Goal: Task Accomplishment & Management: Complete application form

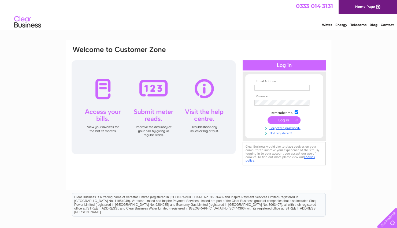
click at [275, 134] on link "Not registered?" at bounding box center [284, 132] width 61 height 5
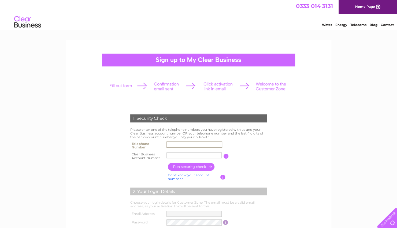
click at [197, 144] on input "text" at bounding box center [194, 144] width 56 height 6
type input "01142441970"
click at [191, 154] on input "text" at bounding box center [194, 155] width 56 height 6
type input "1057751"
click at [189, 166] on input "button" at bounding box center [191, 167] width 47 height 8
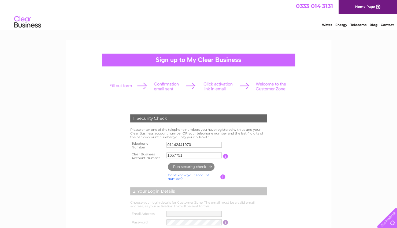
type input "**********"
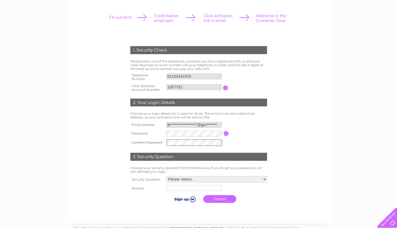
scroll to position [69, 0]
click at [210, 178] on select "Please Select.. In what town or city was your first job? In what town or city d…" at bounding box center [216, 179] width 101 height 7
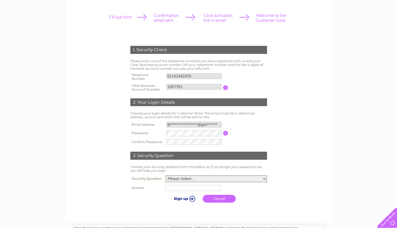
select select "1"
click at [166, 175] on select "Please Select.. In what town or city was your first job? In what town or city d…" at bounding box center [216, 178] width 101 height 7
click at [181, 190] on input "text" at bounding box center [194, 187] width 56 height 6
type input "[GEOGRAPHIC_DATA]"
click at [191, 197] on input "submit" at bounding box center [183, 198] width 33 height 8
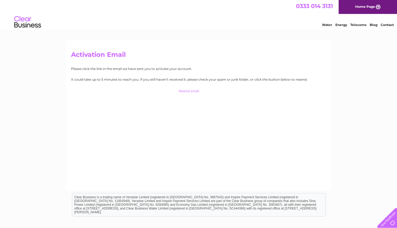
click at [272, 138] on div "Activation Email Please click the link in the email we have sent you to activat…" at bounding box center [198, 115] width 265 height 150
